Goal: Understand process/instructions

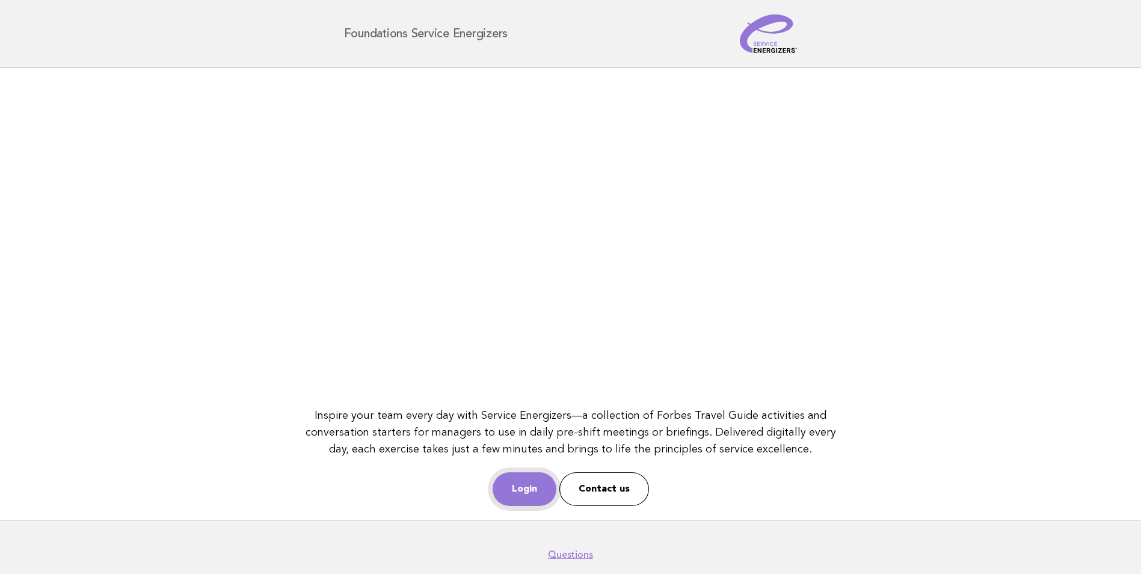
click at [541, 489] on link "Login" at bounding box center [525, 489] width 64 height 34
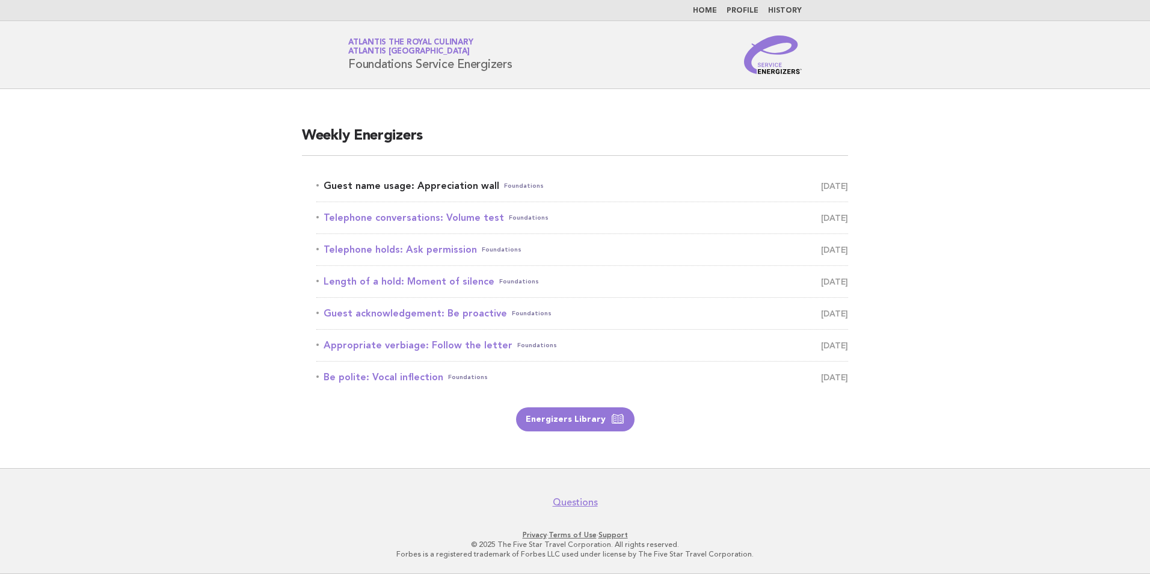
click at [410, 187] on link "Guest name usage: Appreciation wall Foundations [DATE]" at bounding box center [582, 185] width 532 height 17
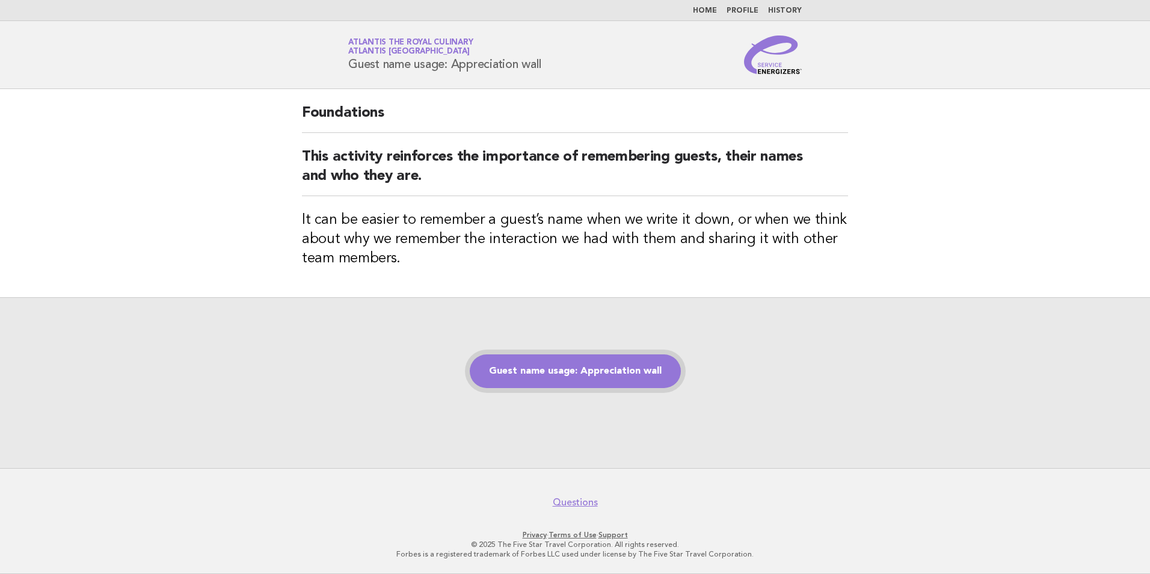
click at [588, 370] on link "Guest name usage: Appreciation wall" at bounding box center [575, 371] width 211 height 34
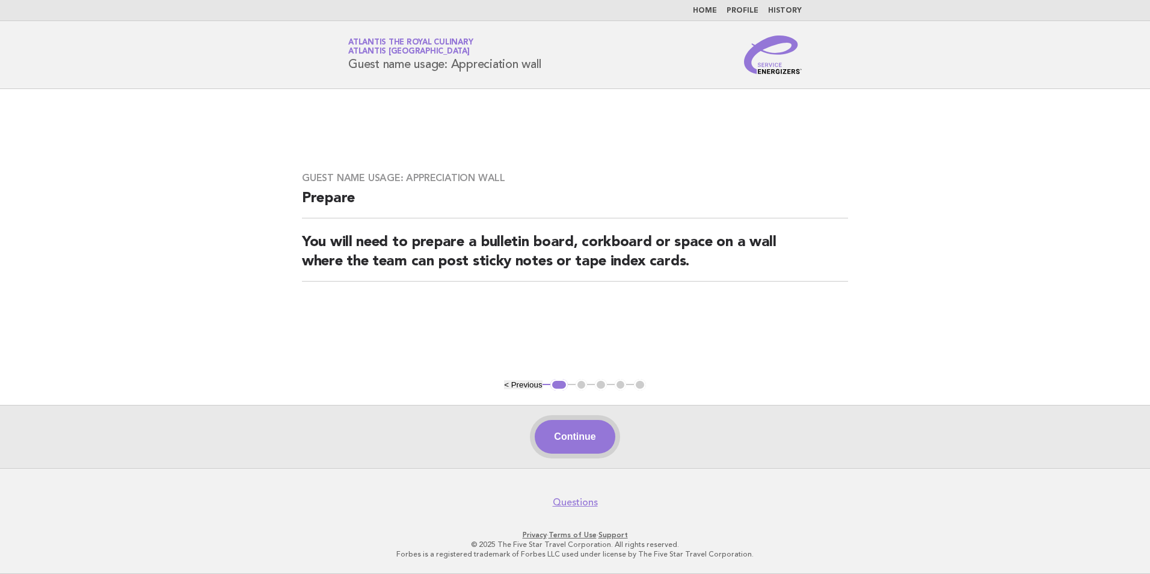
click at [579, 434] on button "Continue" at bounding box center [575, 437] width 80 height 34
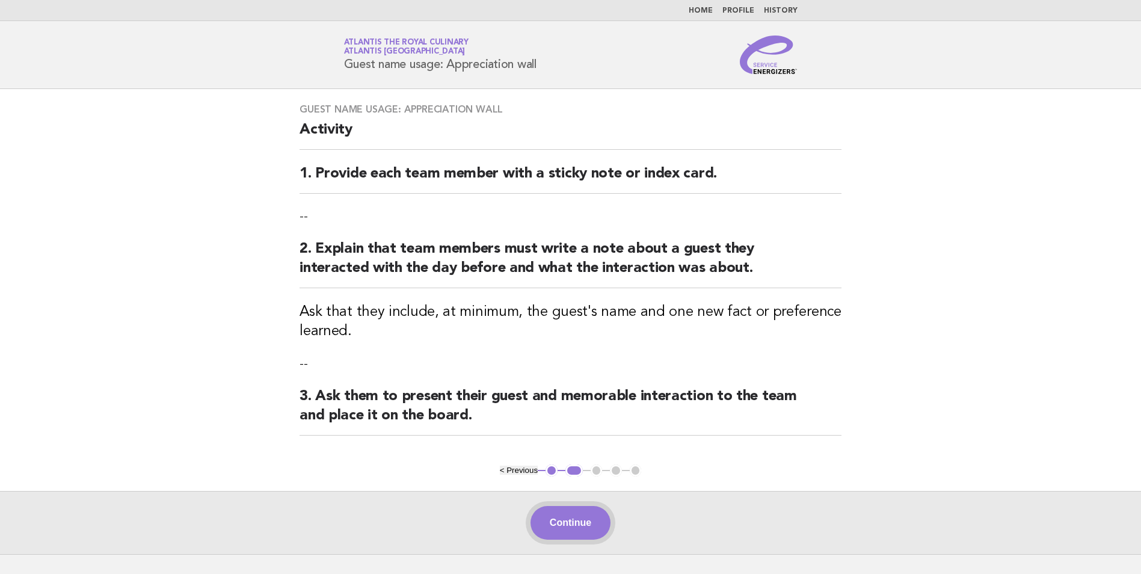
click at [574, 515] on button "Continue" at bounding box center [570, 523] width 80 height 34
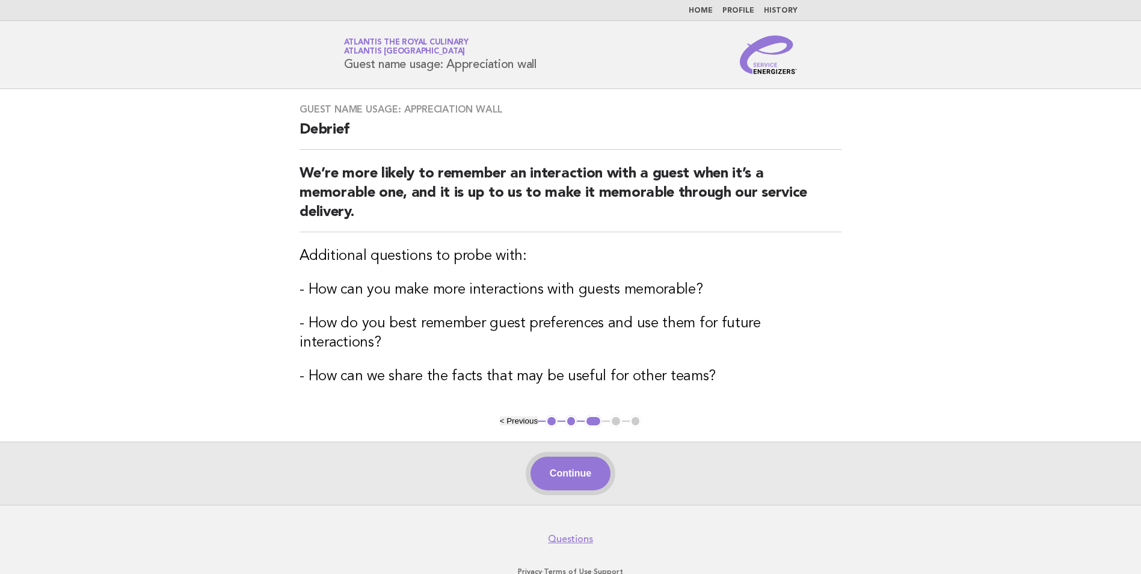
click at [588, 458] on button "Continue" at bounding box center [570, 473] width 80 height 34
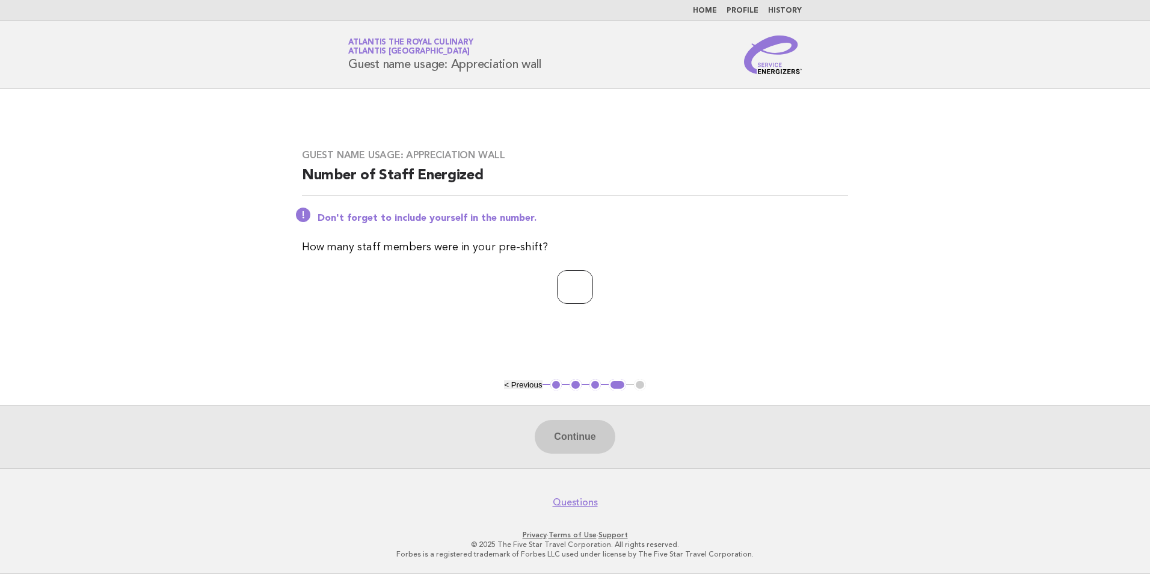
click at [568, 288] on input "number" at bounding box center [575, 287] width 36 height 34
type input "*"
type input "**"
click at [576, 440] on button "Continue" at bounding box center [575, 437] width 80 height 34
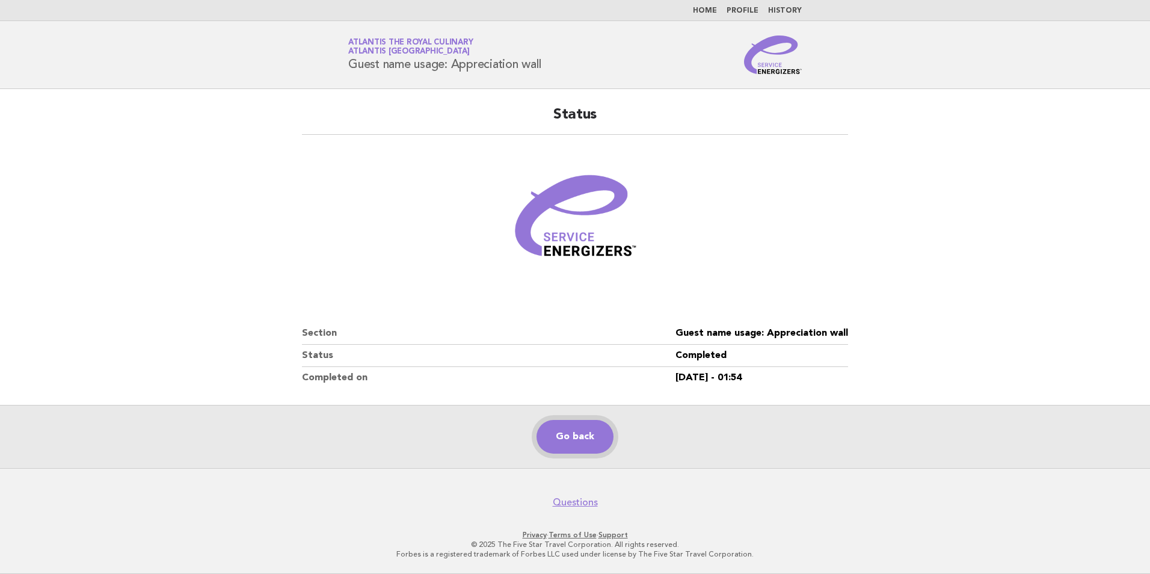
click at [576, 440] on link "Go back" at bounding box center [574, 437] width 77 height 34
